Goal: Task Accomplishment & Management: Manage account settings

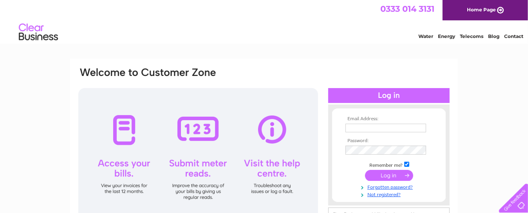
click at [352, 123] on td at bounding box center [389, 128] width 91 height 13
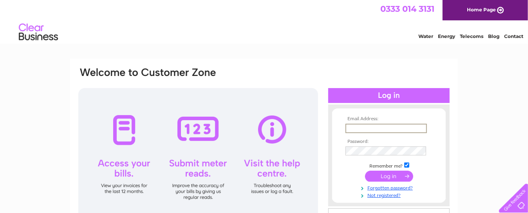
click at [350, 128] on input "text" at bounding box center [387, 128] width 82 height 9
type input "[EMAIL_ADDRESS][PERSON_NAME][DOMAIN_NAME]"
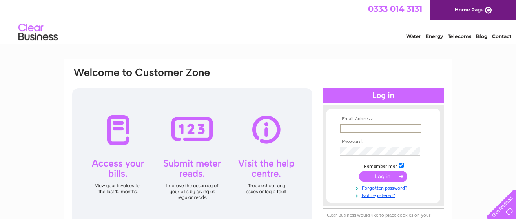
click at [363, 130] on input "text" at bounding box center [381, 128] width 82 height 9
type input "info@woodhouse-farm.co.uk"
click at [386, 178] on input "submit" at bounding box center [383, 175] width 48 height 11
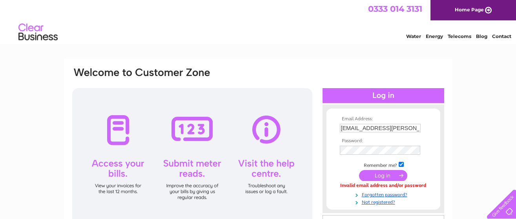
click at [387, 178] on input "submit" at bounding box center [383, 175] width 48 height 11
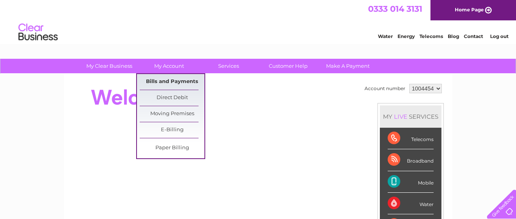
click at [169, 80] on link "Bills and Payments" at bounding box center [172, 82] width 65 height 16
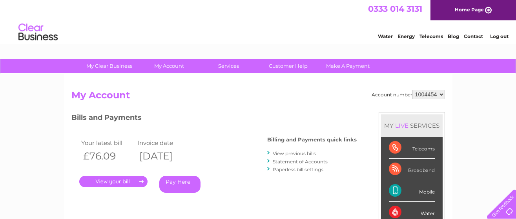
click at [132, 183] on link "." at bounding box center [113, 181] width 68 height 11
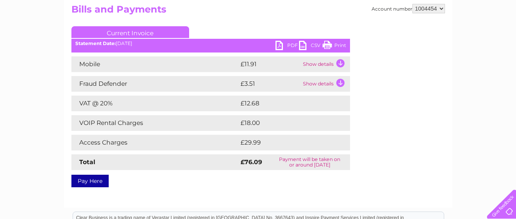
scroll to position [98, 0]
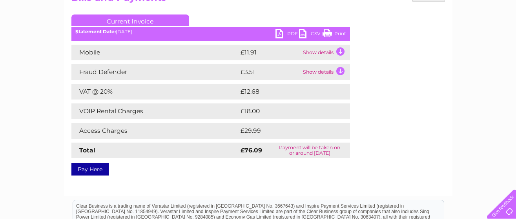
click at [288, 31] on link "PDF" at bounding box center [287, 34] width 24 height 11
